Goal: Transaction & Acquisition: Purchase product/service

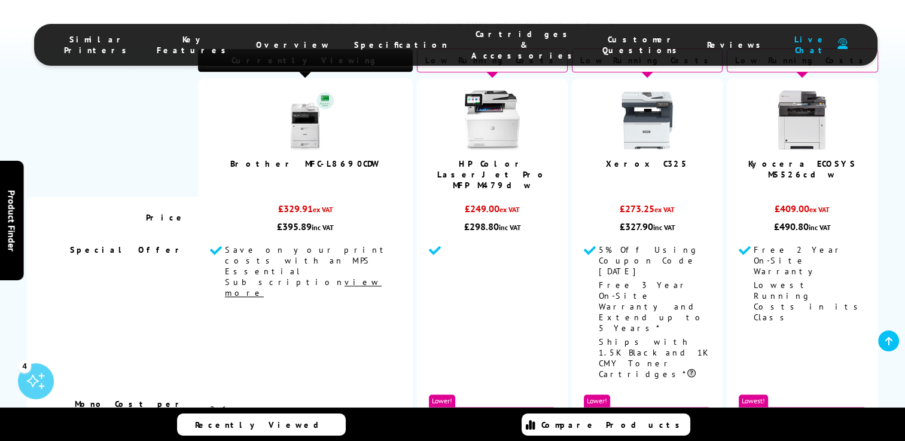
scroll to position [1563, 0]
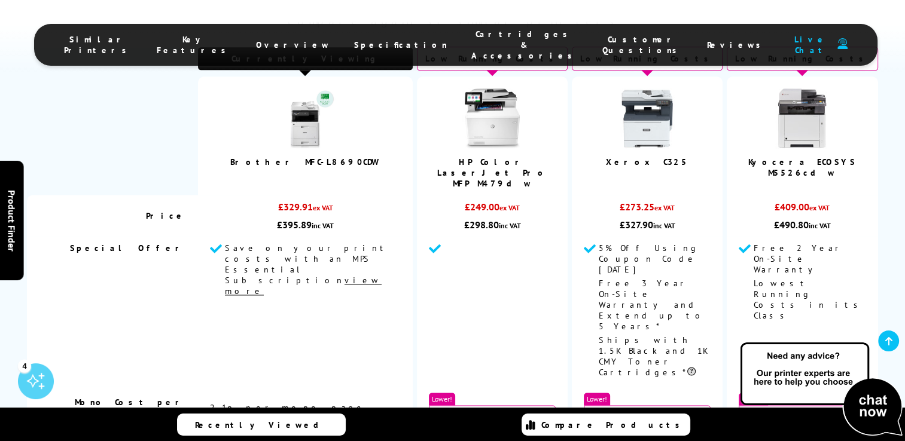
click at [503, 31] on li "Cartridges & Accessories" at bounding box center [524, 45] width 131 height 32
click at [490, 44] on span "Cartridges & Accessories" at bounding box center [524, 45] width 107 height 32
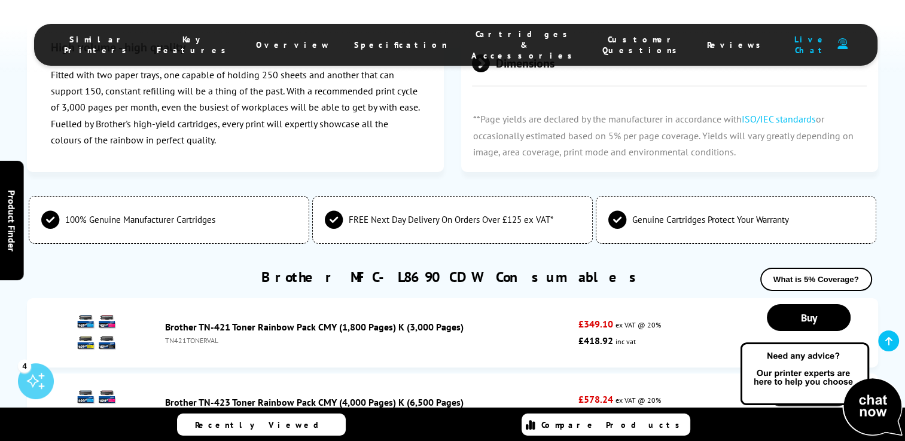
scroll to position [3922, 0]
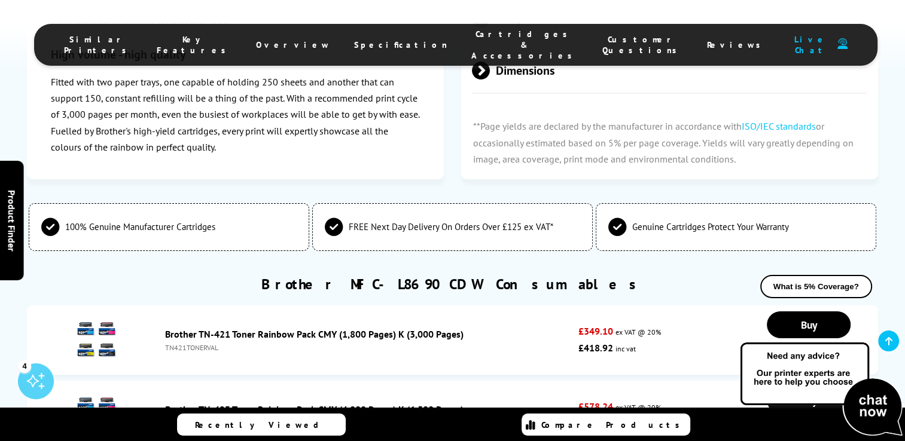
drag, startPoint x: 219, startPoint y: 290, endPoint x: 166, endPoint y: 292, distance: 53.3
click at [166, 419] on div "TN423TONERVAL" at bounding box center [368, 423] width 407 height 9
copy div "TN423TONERVAL"
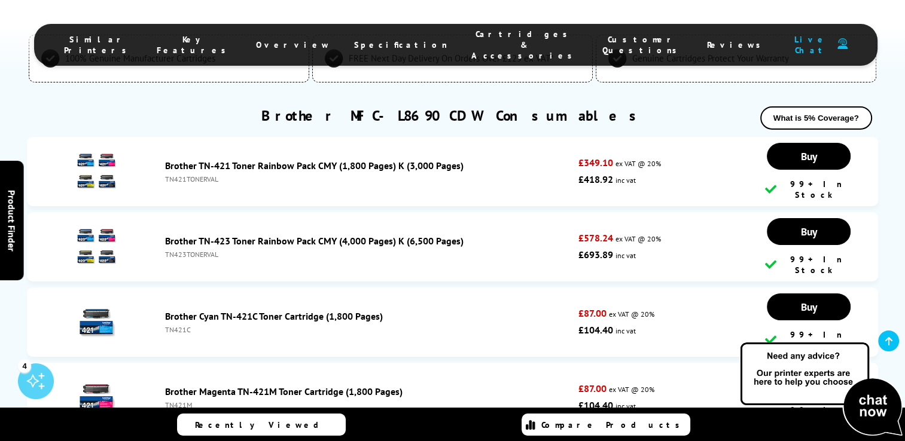
scroll to position [4081, 0]
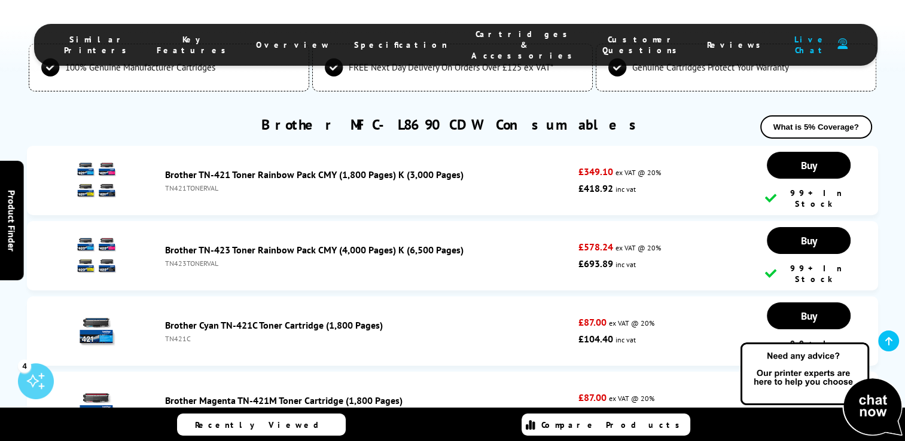
drag, startPoint x: 189, startPoint y: 199, endPoint x: 151, endPoint y: 198, distance: 38.3
click at [152, 297] on li "Brother Cyan TN-421C Toner Cartridge (1,800 Pages) TN421C £87.00 ex VAT @ 20% £…" at bounding box center [452, 331] width 850 height 69
click at [0, 320] on html "Call us Free on 0800 840 1992 Mon-Fri 9:00 - 17:30 Mon - Fri 9:00am - 5:30pm Sa…" at bounding box center [452, 229] width 905 height 8620
drag, startPoint x: 187, startPoint y: 197, endPoint x: 165, endPoint y: 197, distance: 21.5
click at [165, 334] on div "TN421C" at bounding box center [368, 338] width 407 height 9
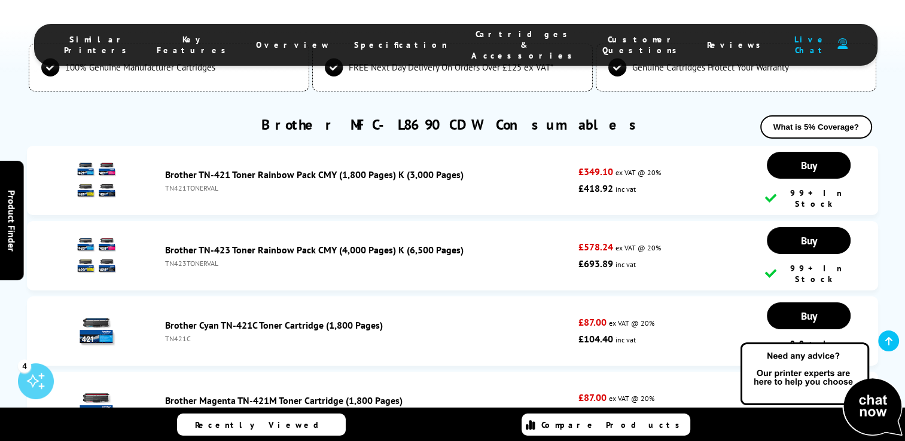
drag, startPoint x: 190, startPoint y: 259, endPoint x: 161, endPoint y: 257, distance: 28.8
click at [161, 395] on div "Brother Magenta TN-421M Toner Cartridge (1,800 Pages) TN421M" at bounding box center [368, 407] width 419 height 24
drag, startPoint x: 161, startPoint y: 257, endPoint x: 167, endPoint y: 258, distance: 6.6
copy div "TN421M"
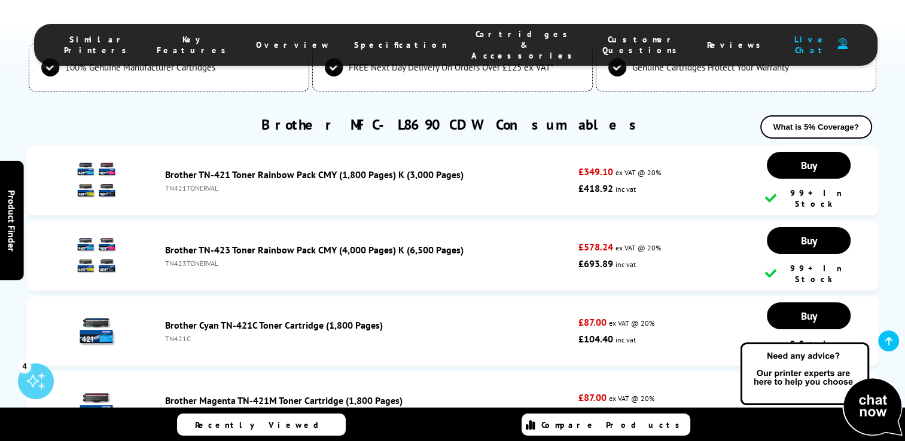
click at [181, 334] on div "TN421C" at bounding box center [368, 338] width 407 height 9
copy div "TN421C"
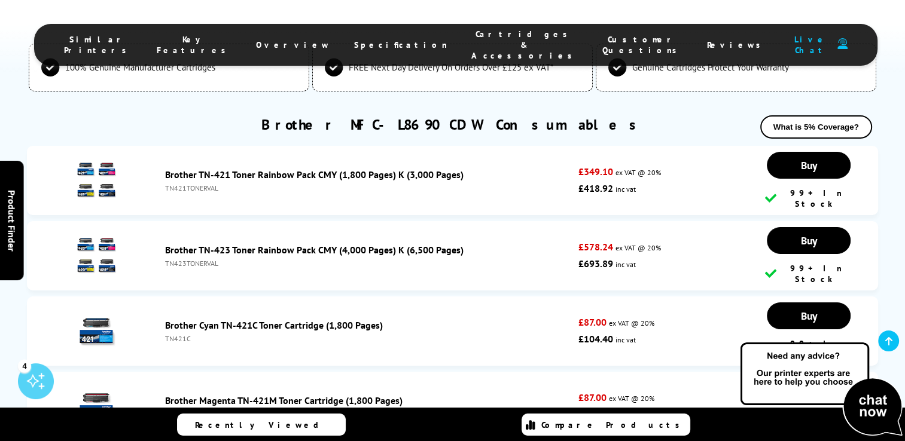
copy div "TN421Y"
